Goal: Navigation & Orientation: Find specific page/section

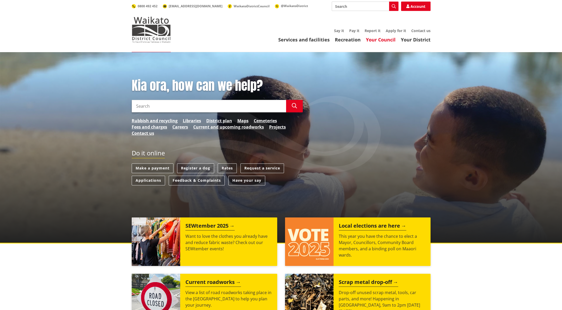
click at [386, 40] on link "Your Council" at bounding box center [381, 39] width 30 height 6
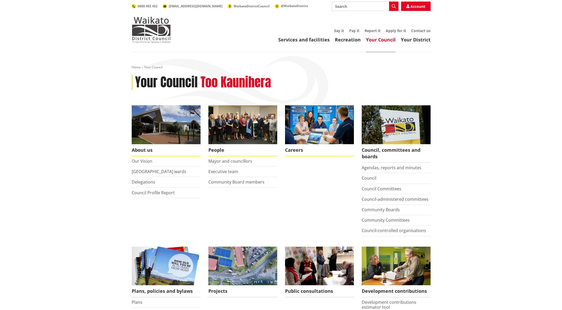
click at [384, 40] on link "Your Council" at bounding box center [381, 39] width 30 height 6
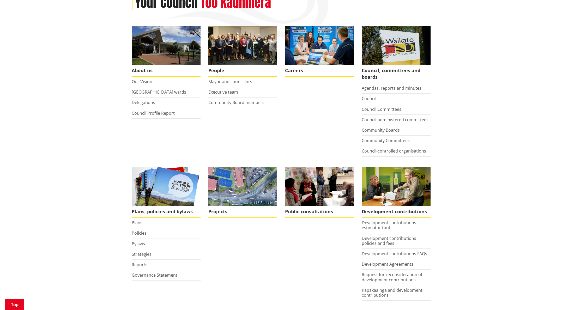
scroll to position [79, 0]
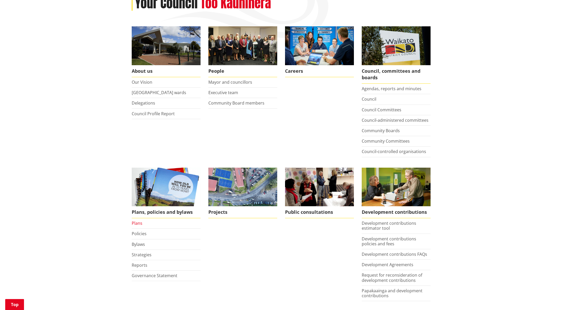
click at [138, 223] on link "Plans" at bounding box center [137, 223] width 11 height 6
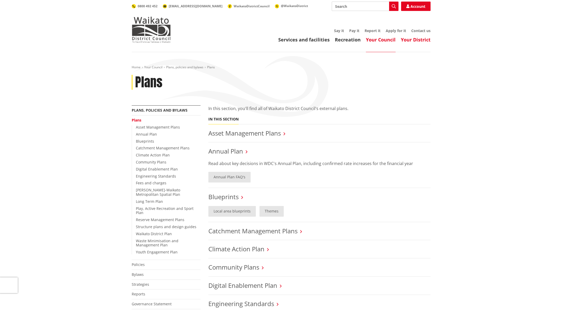
click at [412, 40] on link "Your District" at bounding box center [416, 39] width 30 height 6
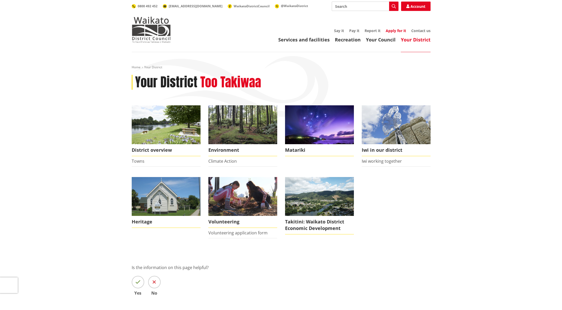
click at [396, 30] on link "Apply for it" at bounding box center [396, 30] width 20 height 5
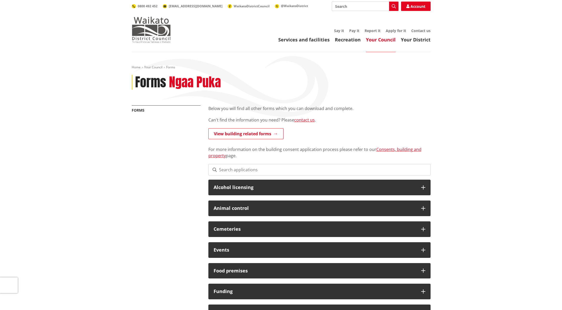
click at [144, 31] on img at bounding box center [151, 30] width 39 height 26
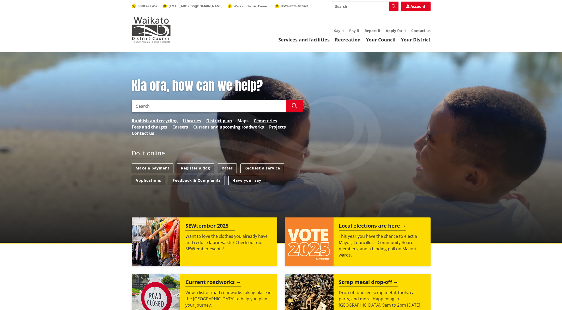
click at [242, 120] on link "Maps" at bounding box center [242, 121] width 11 height 6
